Goal: Transaction & Acquisition: Subscribe to service/newsletter

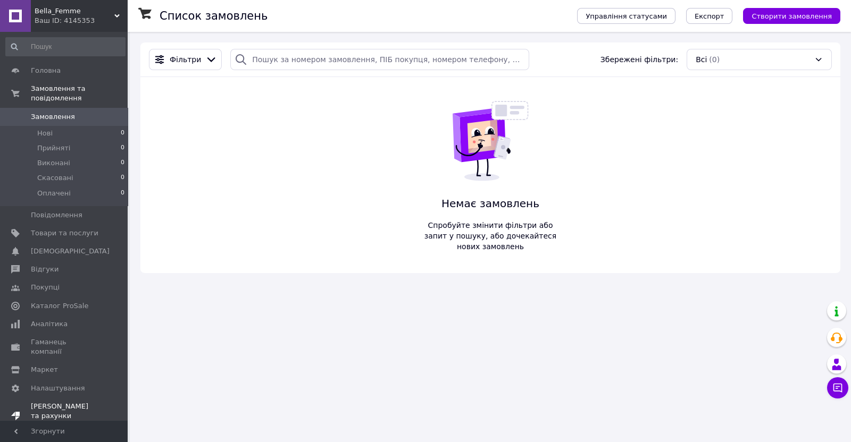
click at [48, 365] on span "Маркет" at bounding box center [44, 370] width 27 height 10
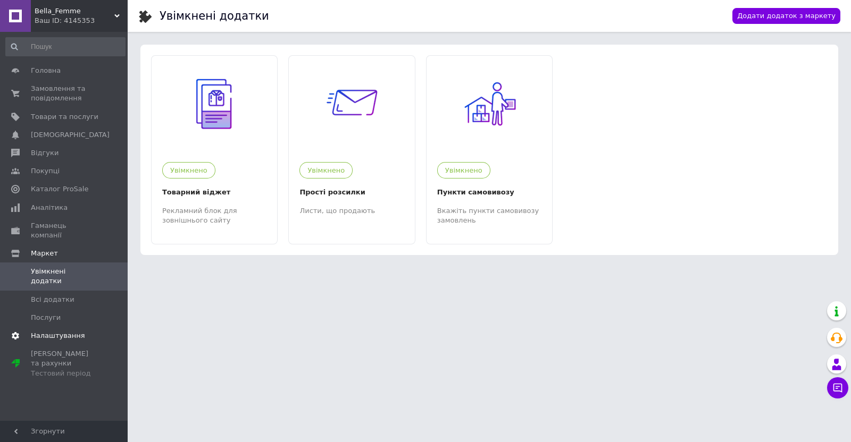
click at [58, 331] on span "Налаштування" at bounding box center [58, 336] width 54 height 10
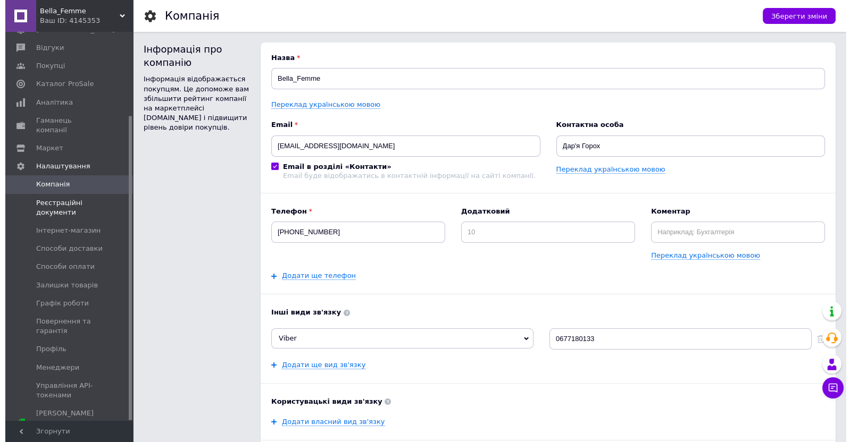
scroll to position [107, 0]
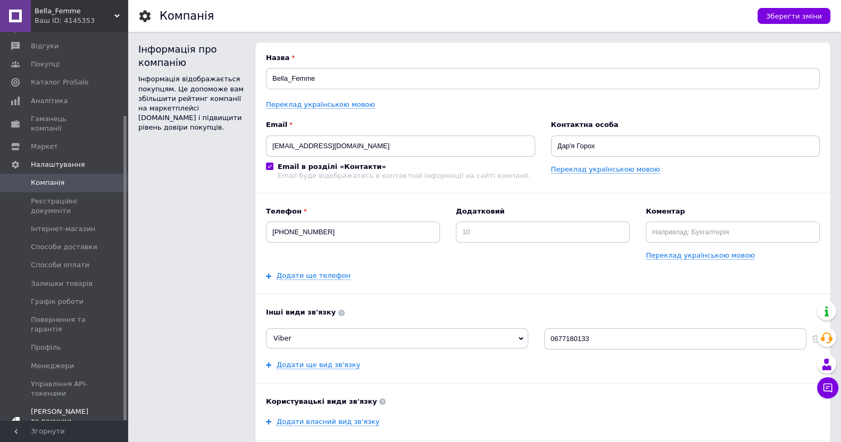
click at [66, 407] on span "[DEMOGRAPHIC_DATA] та рахунки Тестовий період" at bounding box center [65, 421] width 68 height 29
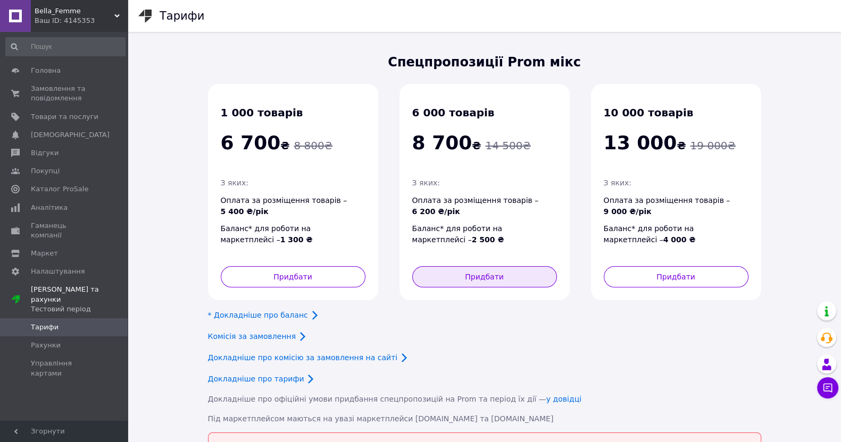
click at [497, 272] on button "Придбати" at bounding box center [484, 276] width 145 height 21
